Goal: Share content: Share content

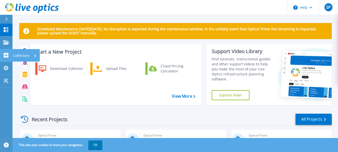
click at [6, 55] on icon at bounding box center [6, 55] width 6 height 5
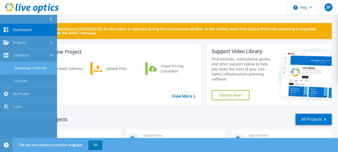
click at [33, 69] on link "Download Collector" at bounding box center [28, 68] width 57 height 13
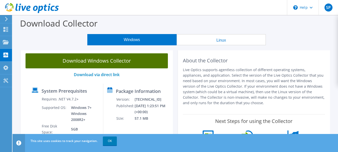
scroll to position [25, 0]
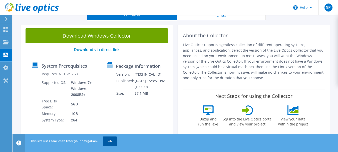
click at [112, 141] on link "OK" at bounding box center [110, 140] width 14 height 9
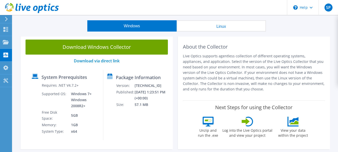
scroll to position [0, 0]
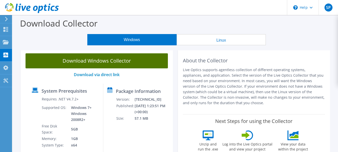
click at [122, 63] on link "Download Windows Collector" at bounding box center [97, 60] width 142 height 15
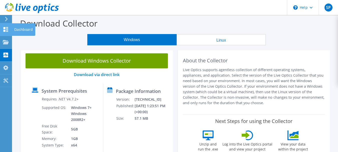
click at [7, 29] on icon at bounding box center [6, 29] width 6 height 5
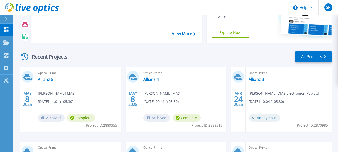
scroll to position [46, 0]
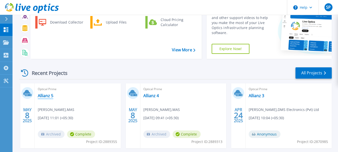
click at [47, 95] on link "Allianz 5" at bounding box center [46, 95] width 16 height 5
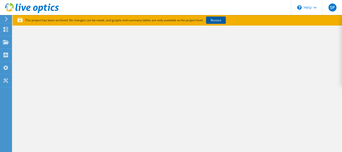
click at [219, 21] on link "Restore" at bounding box center [216, 20] width 20 height 7
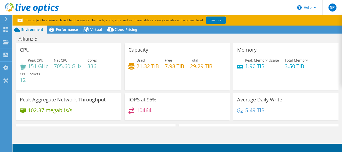
select select "USD"
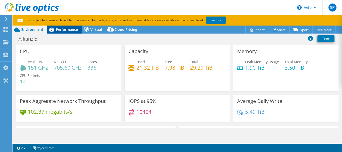
click at [67, 29] on span "Performance" at bounding box center [67, 29] width 22 height 5
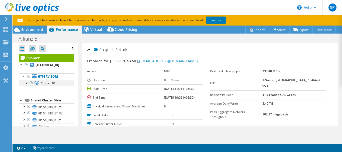
click at [26, 83] on div at bounding box center [26, 82] width 5 height 5
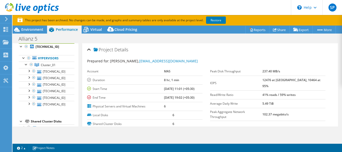
scroll to position [20, 0]
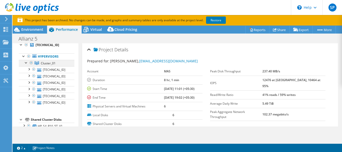
click at [26, 63] on div at bounding box center [26, 62] width 5 height 5
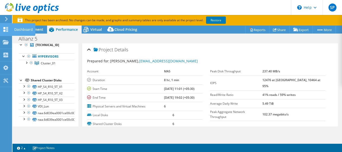
click at [21, 29] on div "Dashboard" at bounding box center [24, 29] width 24 height 13
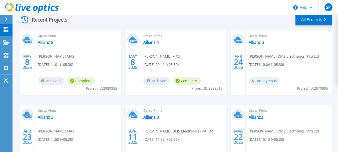
scroll to position [100, 0]
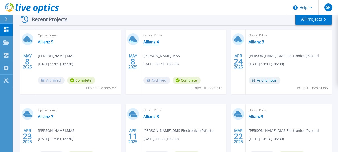
click at [153, 43] on link "Allianz 4" at bounding box center [151, 41] width 16 height 5
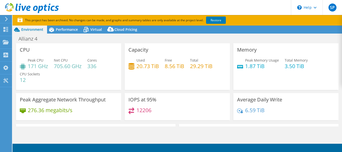
select select "USD"
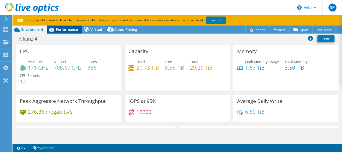
click at [66, 29] on span "Performance" at bounding box center [67, 29] width 22 height 5
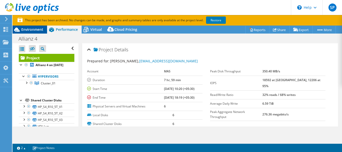
click at [30, 29] on span "Environment" at bounding box center [32, 29] width 22 height 5
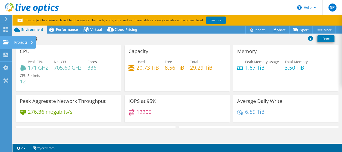
click at [21, 40] on div "Projects" at bounding box center [24, 42] width 24 height 13
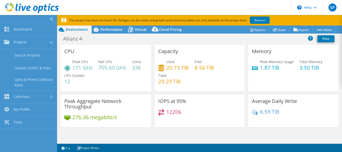
click at [50, 21] on icon at bounding box center [52, 19] width 4 height 5
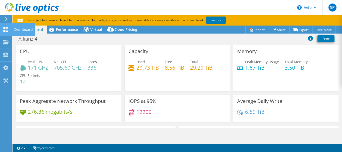
click at [18, 28] on div "Dashboard" at bounding box center [24, 29] width 24 height 13
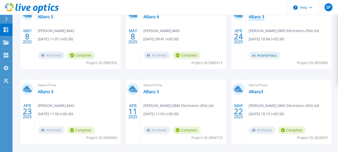
scroll to position [100, 0]
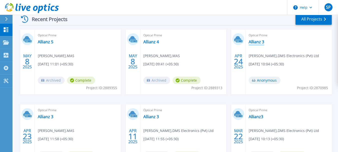
click at [258, 43] on link "Allianz 3" at bounding box center [257, 41] width 16 height 5
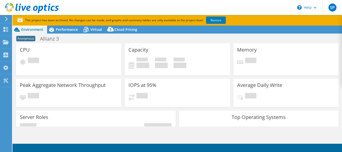
select select "USD"
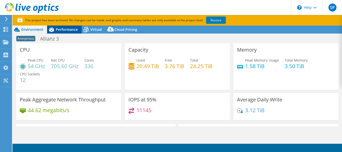
click at [69, 28] on span "Performance" at bounding box center [67, 29] width 22 height 5
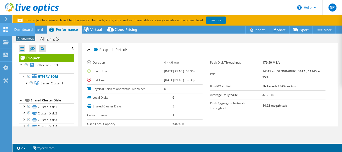
click at [21, 29] on div "Dashboard" at bounding box center [24, 29] width 24 height 13
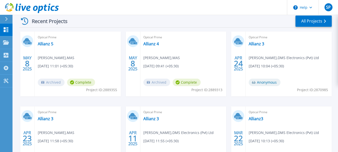
scroll to position [146, 0]
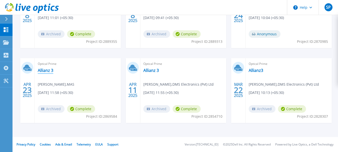
click at [45, 70] on link "Allianz 3" at bounding box center [46, 70] width 16 height 5
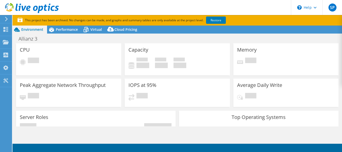
select select "[GEOGRAPHIC_DATA]"
select select "USD"
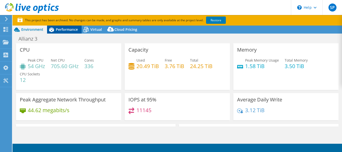
click at [67, 29] on span "Performance" at bounding box center [67, 29] width 22 height 5
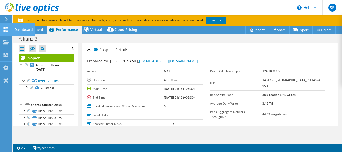
click at [19, 30] on div "Dashboard" at bounding box center [24, 29] width 24 height 13
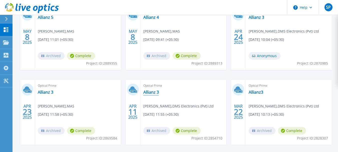
scroll to position [125, 0]
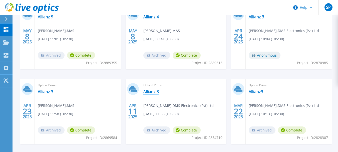
click at [153, 90] on link "Allianz 3" at bounding box center [151, 91] width 16 height 5
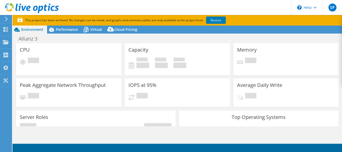
select select "USD"
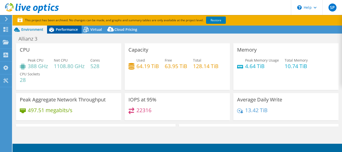
click at [67, 29] on span "Performance" at bounding box center [67, 29] width 22 height 5
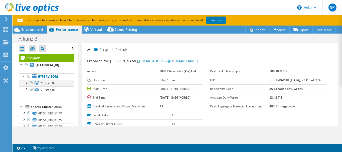
click at [26, 83] on div at bounding box center [26, 82] width 5 height 5
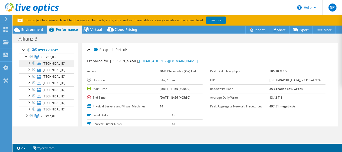
scroll to position [50, 0]
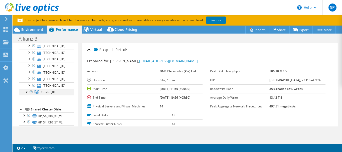
click at [24, 93] on div at bounding box center [26, 91] width 5 height 5
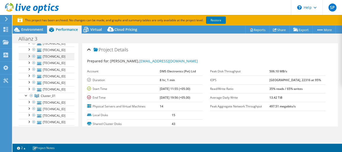
scroll to position [75, 0]
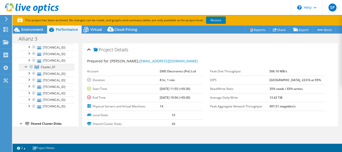
click at [31, 67] on div at bounding box center [31, 67] width 5 height 6
click at [26, 68] on div at bounding box center [26, 66] width 5 height 5
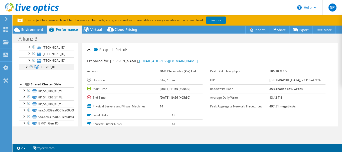
click at [31, 67] on div at bounding box center [31, 67] width 5 height 6
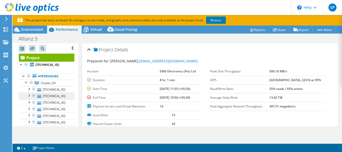
scroll to position [0, 0]
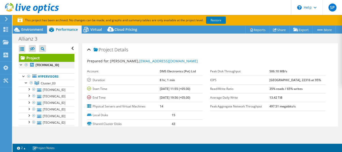
click at [27, 64] on div at bounding box center [26, 65] width 5 height 6
click at [23, 48] on div at bounding box center [22, 48] width 7 height 7
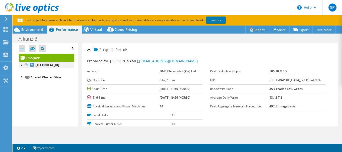
click at [21, 65] on div at bounding box center [21, 64] width 5 height 5
click at [24, 76] on div at bounding box center [23, 75] width 5 height 5
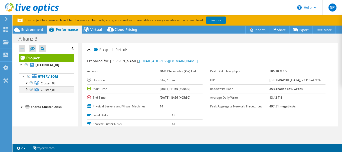
click at [31, 91] on div at bounding box center [31, 89] width 5 height 6
click at [31, 89] on div at bounding box center [31, 89] width 5 height 6
click at [40, 90] on link "Cluster_01" at bounding box center [47, 89] width 56 height 7
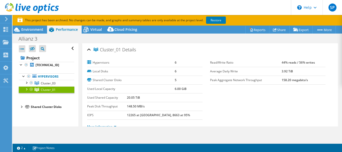
click at [48, 89] on span "Cluster_01" at bounding box center [48, 90] width 15 height 4
click at [48, 83] on span "Cluster_03" at bounding box center [48, 83] width 15 height 4
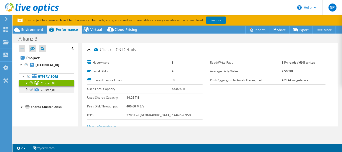
click at [50, 91] on span "Cluster_01" at bounding box center [48, 90] width 15 height 4
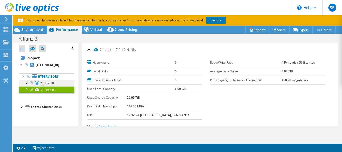
click at [53, 85] on span "Cluster_03" at bounding box center [48, 83] width 15 height 4
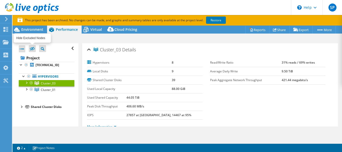
click at [34, 49] on icon at bounding box center [32, 49] width 5 height 4
click at [0, 0] on input "checkbox" at bounding box center [0, 0] width 0 height 0
click at [31, 91] on div at bounding box center [31, 89] width 5 height 6
click at [31, 90] on div at bounding box center [31, 89] width 5 height 6
click at [31, 83] on div at bounding box center [31, 83] width 5 height 6
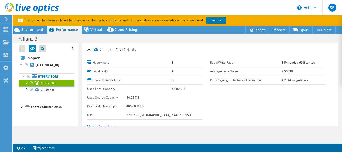
click at [24, 84] on div at bounding box center [26, 82] width 5 height 5
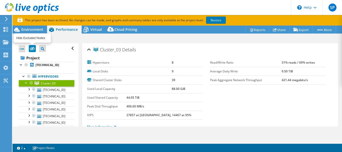
click at [31, 48] on icon at bounding box center [32, 49] width 5 height 4
click at [0, 0] on input "checkbox" at bounding box center [0, 0] width 0 height 0
click at [31, 83] on div at bounding box center [31, 83] width 5 height 6
click at [33, 50] on icon at bounding box center [32, 49] width 5 height 4
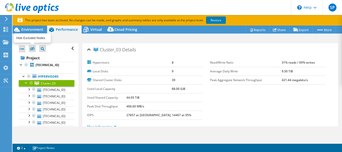
click at [0, 0] on input "checkbox" at bounding box center [0, 0] width 0 height 0
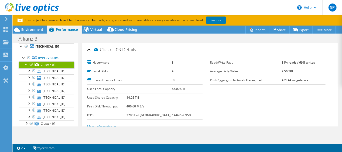
scroll to position [42, 0]
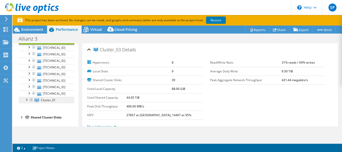
click at [45, 100] on span "Cluster_01" at bounding box center [48, 100] width 15 height 4
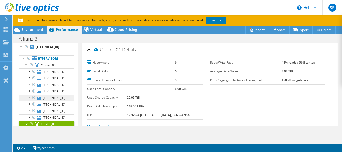
scroll to position [0, 0]
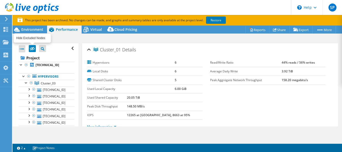
click at [34, 47] on label at bounding box center [32, 48] width 7 height 7
click at [0, 0] on input "checkbox" at bounding box center [0, 0] width 0 height 0
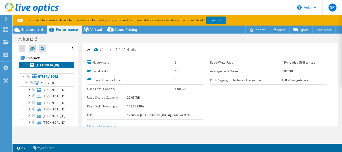
click at [44, 65] on b "[TECHNICAL_ID]" at bounding box center [48, 65] width 24 height 4
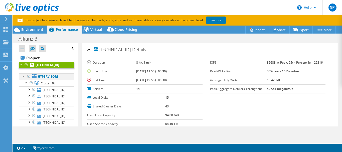
click at [23, 76] on div at bounding box center [23, 75] width 5 height 5
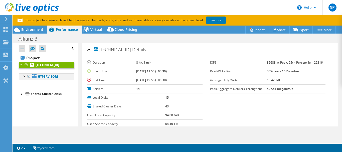
click at [22, 77] on div at bounding box center [23, 75] width 5 height 5
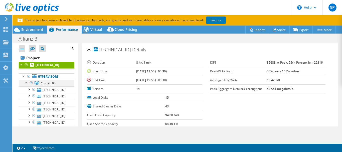
click at [25, 83] on div at bounding box center [26, 82] width 5 height 5
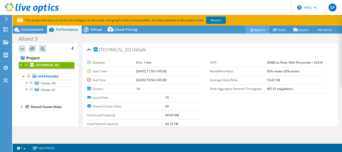
click at [252, 31] on link "Reports" at bounding box center [257, 30] width 24 height 8
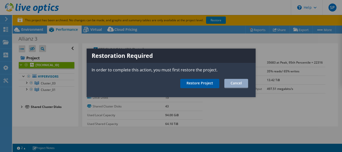
click at [203, 83] on link "Restore Project" at bounding box center [199, 83] width 39 height 9
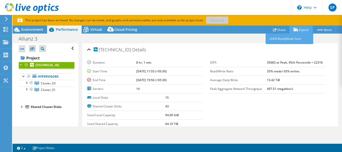
click at [299, 30] on link "Export" at bounding box center [300, 30] width 23 height 8
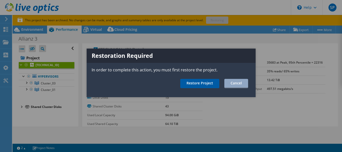
click at [204, 82] on link "Restore Project" at bounding box center [199, 83] width 39 height 9
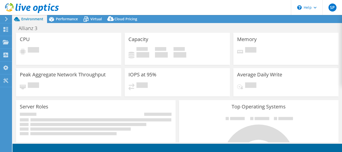
select select "USD"
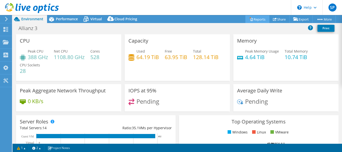
click at [249, 19] on icon at bounding box center [251, 19] width 4 height 4
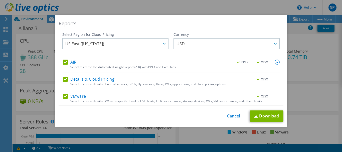
click at [231, 115] on link "Cancel" at bounding box center [233, 116] width 13 height 5
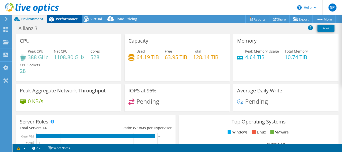
click at [68, 19] on span "Performance" at bounding box center [67, 19] width 22 height 5
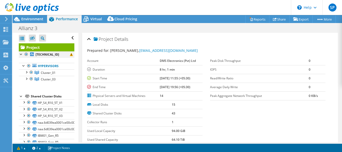
click at [22, 53] on div at bounding box center [21, 53] width 5 height 5
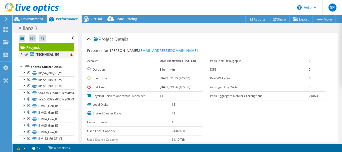
click at [20, 54] on div at bounding box center [21, 53] width 5 height 5
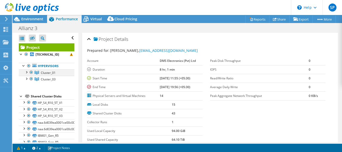
click at [31, 72] on div at bounding box center [31, 72] width 5 height 6
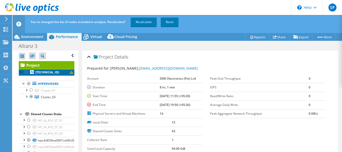
click at [57, 71] on b "192.168.128.188" at bounding box center [48, 72] width 24 height 4
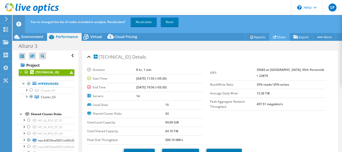
click at [275, 36] on link "Share" at bounding box center [279, 37] width 21 height 8
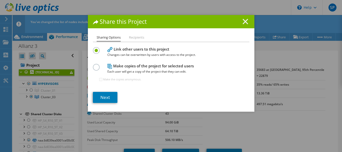
click at [243, 23] on icon at bounding box center [245, 22] width 6 height 6
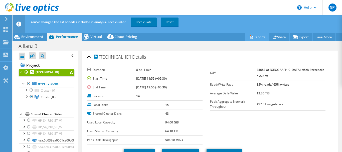
click at [255, 37] on link "Reports" at bounding box center [257, 37] width 24 height 8
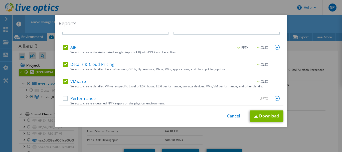
scroll to position [19, 0]
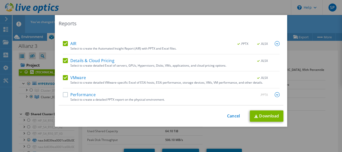
click at [63, 94] on label "Performance" at bounding box center [79, 94] width 33 height 5
click at [0, 0] on input "Performance" at bounding box center [0, 0] width 0 height 0
click at [263, 116] on link "Download" at bounding box center [267, 115] width 34 height 11
click at [231, 116] on link "Cancel" at bounding box center [233, 116] width 13 height 5
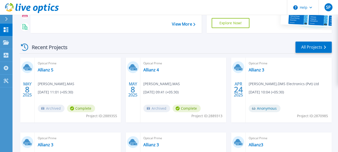
scroll to position [75, 0]
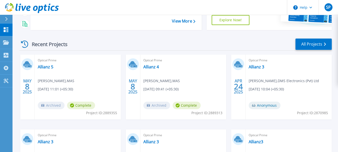
click at [91, 71] on div "Optical Prime Allianz 5 [PERSON_NAME] , MAS [DATE] 11:01 (+05:30) Archived Comp…" at bounding box center [78, 87] width 86 height 65
click at [46, 67] on link "Allianz 5" at bounding box center [46, 66] width 16 height 5
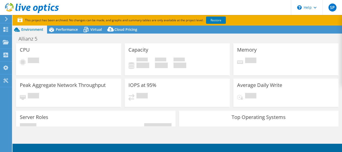
select select "USD"
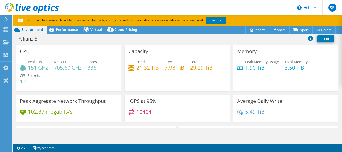
click at [6, 20] on icon at bounding box center [7, 19] width 4 height 5
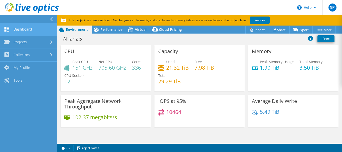
click at [36, 30] on link "Dashboard" at bounding box center [28, 29] width 57 height 13
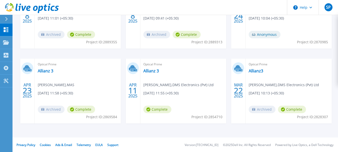
scroll to position [146, 0]
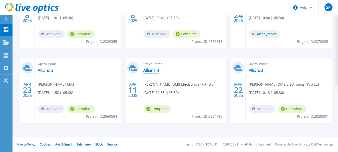
click at [152, 70] on link "Allianz 3" at bounding box center [151, 70] width 16 height 5
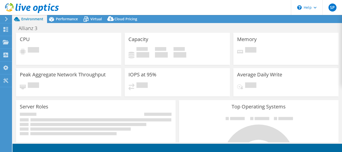
select select "USD"
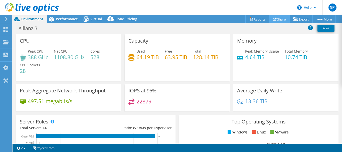
click at [277, 19] on link "Share" at bounding box center [279, 19] width 21 height 8
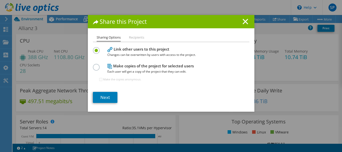
click at [134, 37] on li "Recipients" at bounding box center [136, 38] width 15 height 6
click at [93, 65] on label at bounding box center [97, 64] width 9 height 1
click at [0, 0] on input "radio" at bounding box center [0, 0] width 0 height 0
click at [109, 98] on link "Next" at bounding box center [105, 97] width 25 height 11
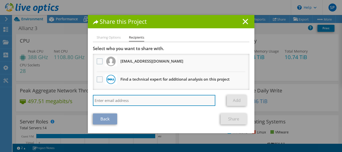
click at [112, 100] on input "search" at bounding box center [154, 100] width 123 height 11
type input "[EMAIL_ADDRESS][DOMAIN_NAME]"
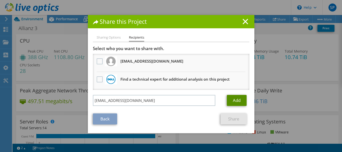
click at [231, 101] on link "Add" at bounding box center [237, 100] width 20 height 11
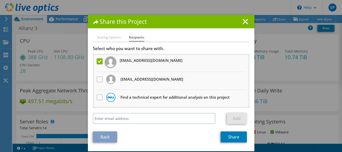
click at [97, 61] on label at bounding box center [100, 61] width 7 height 6
click at [0, 0] on input "checkbox" at bounding box center [0, 0] width 0 height 0
click at [245, 22] on icon at bounding box center [245, 22] width 6 height 6
